Goal: Task Accomplishment & Management: Use online tool/utility

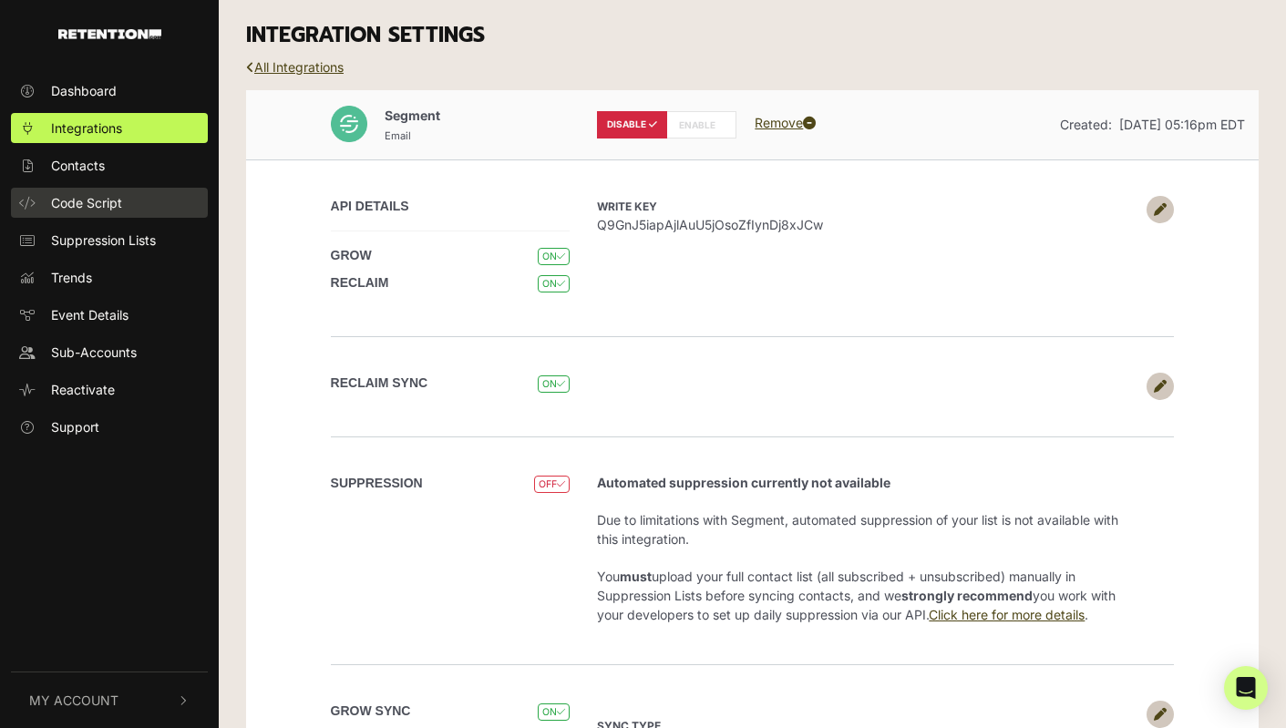
click at [100, 195] on span "Code Script" at bounding box center [86, 202] width 71 height 19
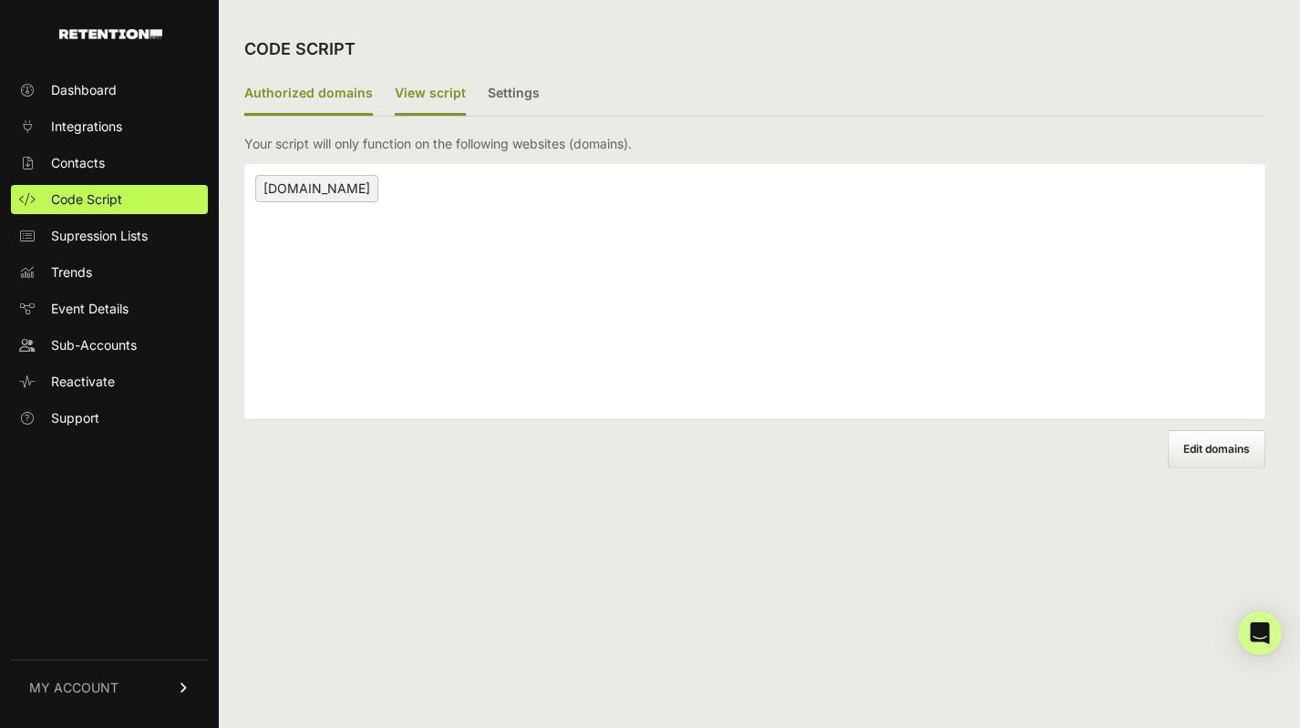
click at [447, 88] on label "View script" at bounding box center [430, 94] width 71 height 43
click at [0, 0] on input "View script" at bounding box center [0, 0] width 0 height 0
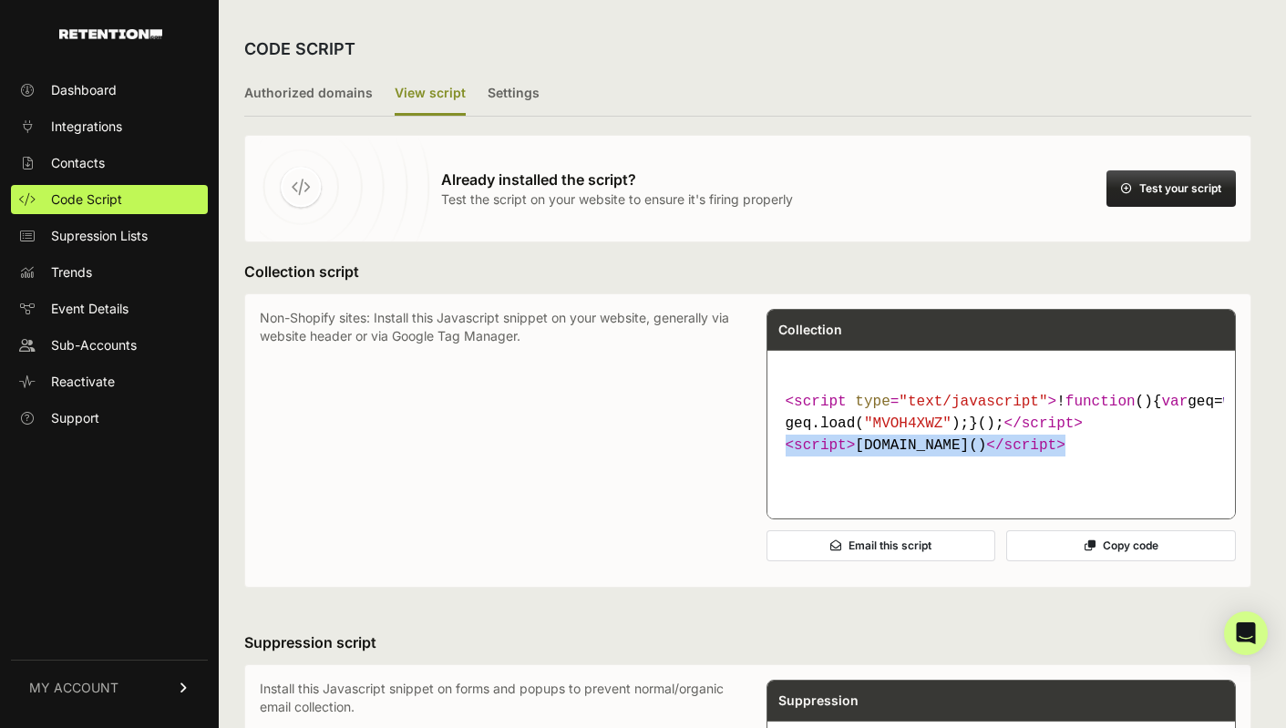
drag, startPoint x: 787, startPoint y: 490, endPoint x: 1066, endPoint y: 484, distance: 279.0
click at [1066, 464] on code "< script type = "text/javascript" > ! function ( ) { var geq= window .geq= wind…" at bounding box center [1001, 424] width 447 height 80
copy code "< script > [DOMAIN_NAME]() </ script >"
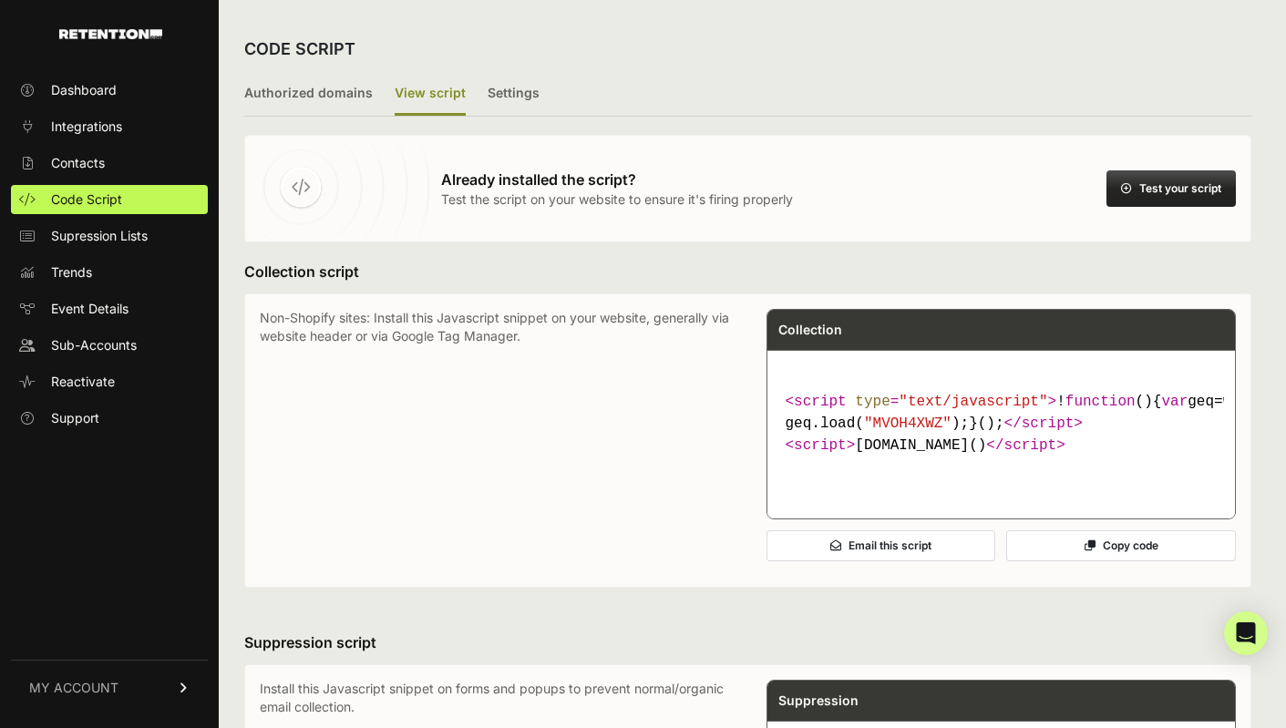
click at [922, 457] on code "< script type = "text/javascript" > ! function ( ) { var geq= window .geq= wind…" at bounding box center [1001, 424] width 447 height 80
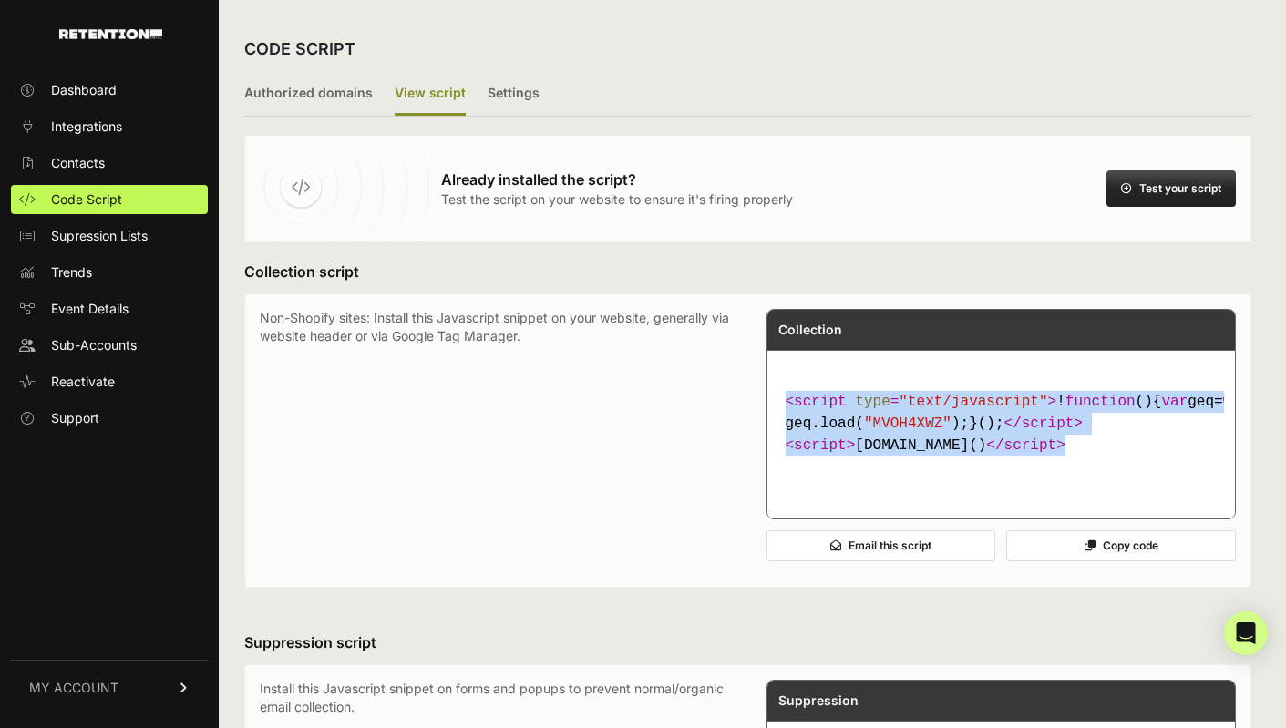
drag, startPoint x: 792, startPoint y: 404, endPoint x: 1130, endPoint y: 492, distance: 349.6
click at [1130, 464] on code "< script type = "text/javascript" > ! function ( ) { var geq= window .geq= wind…" at bounding box center [1001, 424] width 447 height 80
copy code "< script type = "text/javascript" > ! function ( ) { var geq= window .geq= wind…"
click at [1108, 562] on button "Copy code" at bounding box center [1121, 546] width 230 height 31
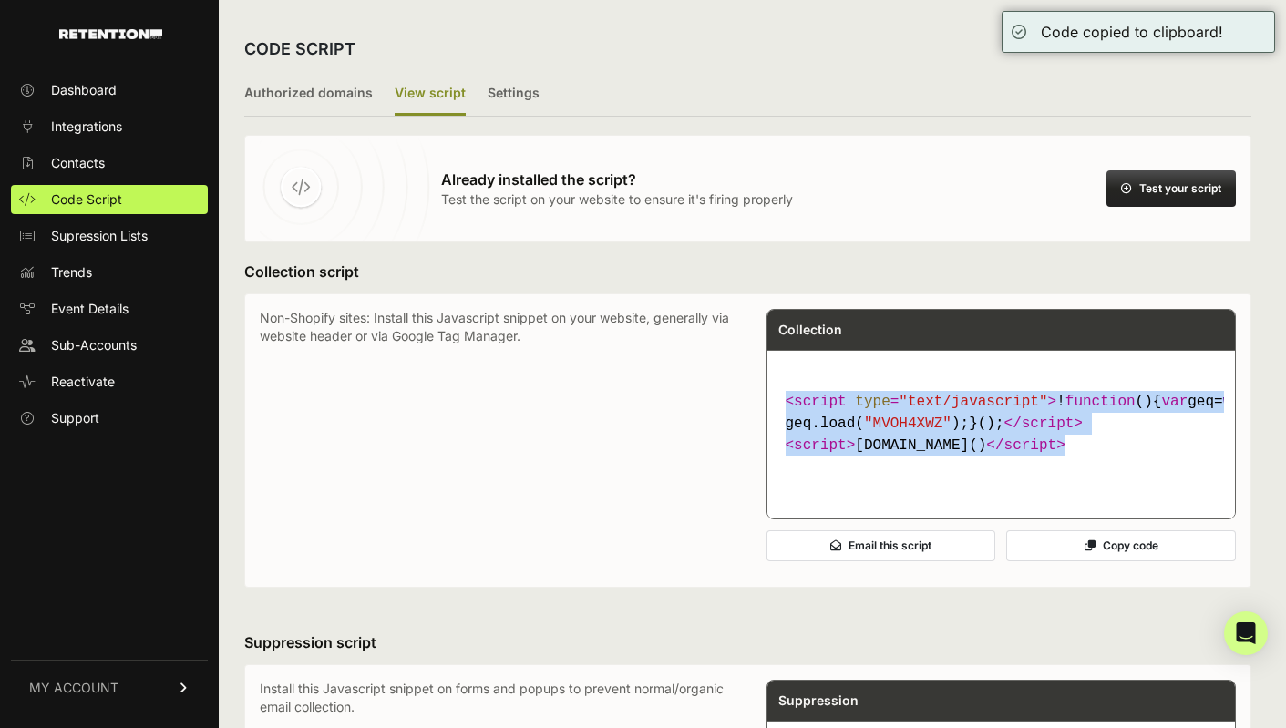
click at [1110, 562] on button "Copy code" at bounding box center [1121, 546] width 230 height 31
